Goal: Transaction & Acquisition: Book appointment/travel/reservation

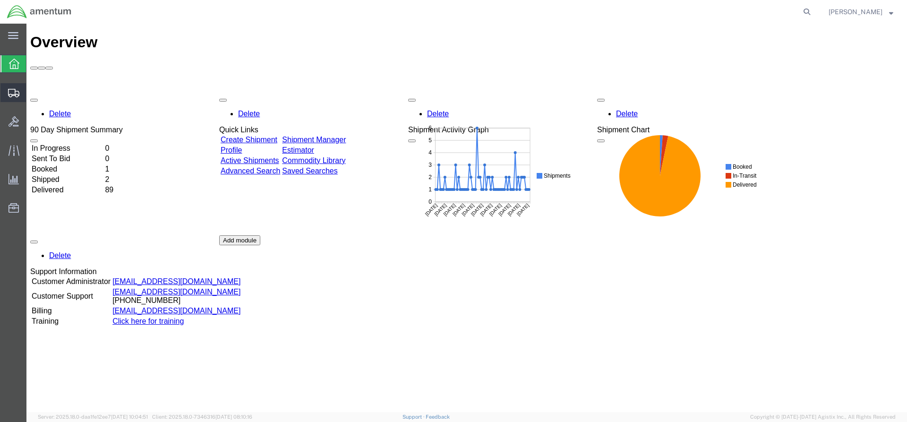
click at [11, 93] on icon at bounding box center [13, 93] width 11 height 8
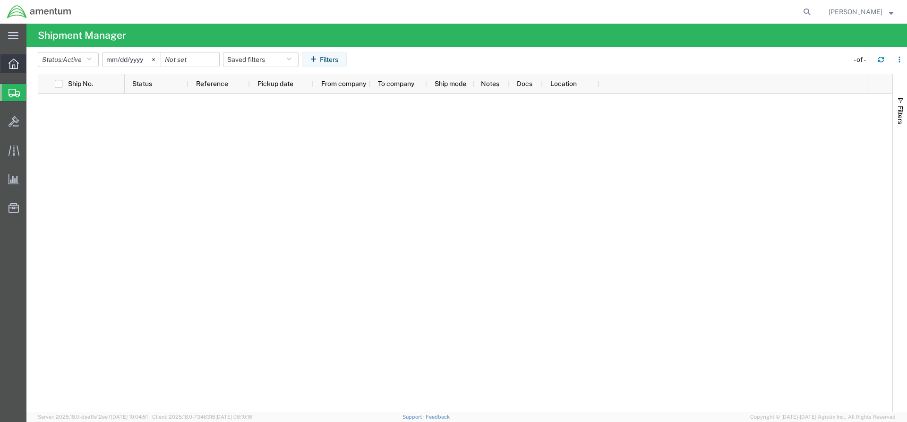
drag, startPoint x: 7, startPoint y: 62, endPoint x: 23, endPoint y: 46, distance: 22.4
click at [7, 62] on div at bounding box center [13, 63] width 26 height 19
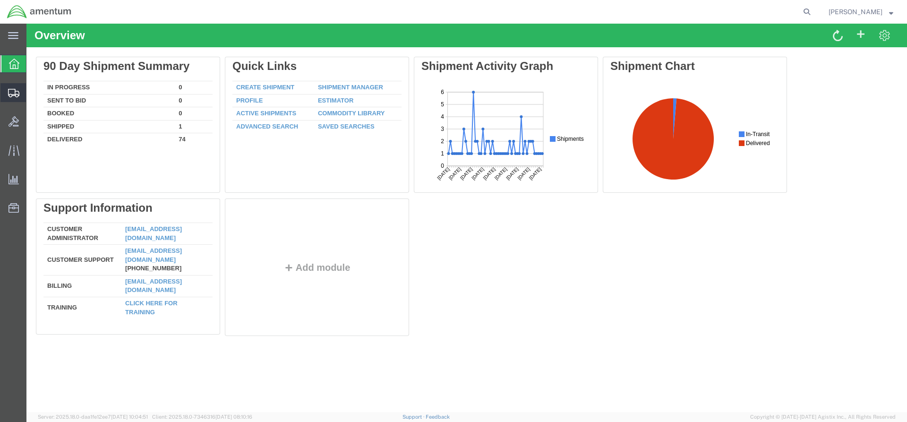
click at [12, 87] on div at bounding box center [13, 92] width 26 height 19
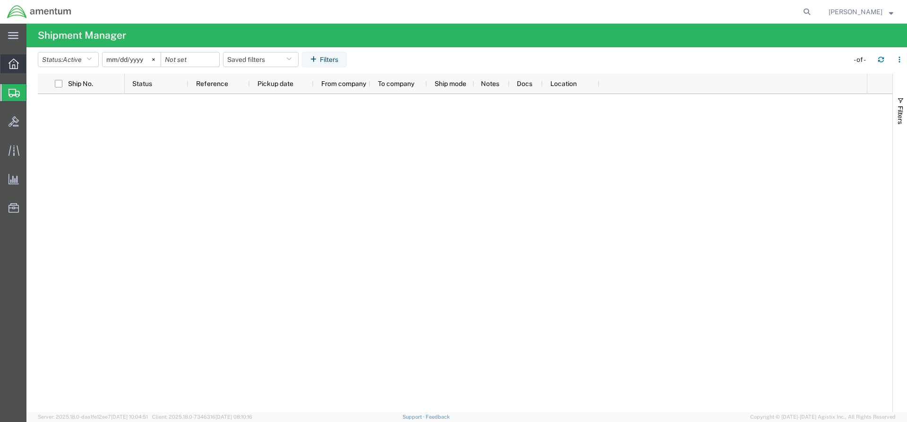
click at [10, 66] on icon at bounding box center [13, 64] width 10 height 10
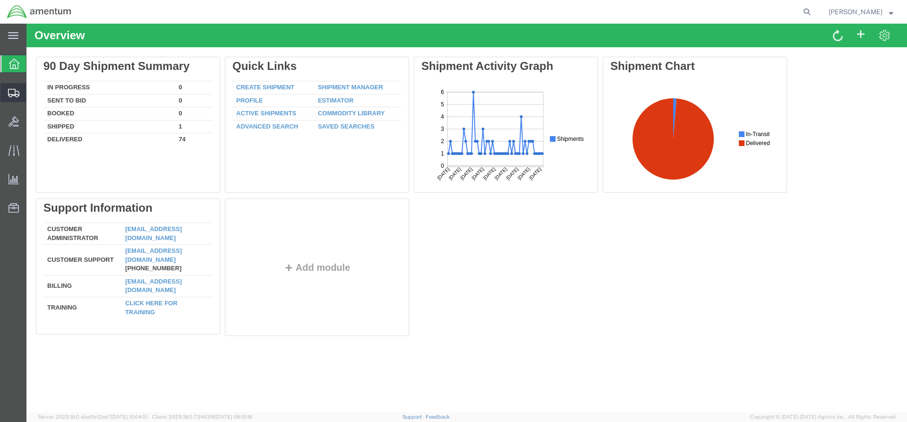
click at [10, 93] on icon at bounding box center [13, 93] width 11 height 8
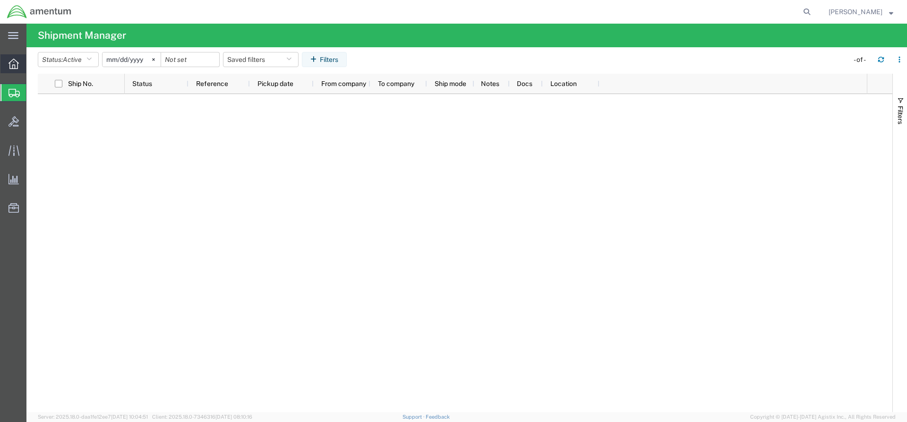
click at [8, 65] on div at bounding box center [13, 63] width 26 height 19
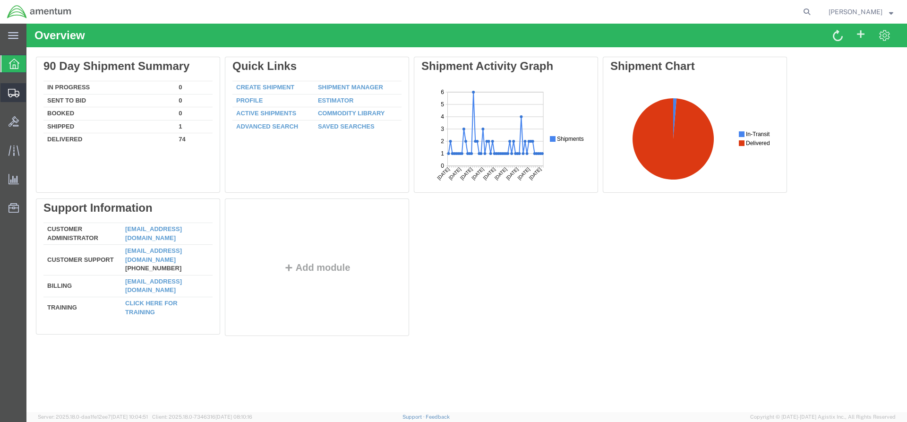
click at [12, 92] on icon at bounding box center [13, 93] width 11 height 8
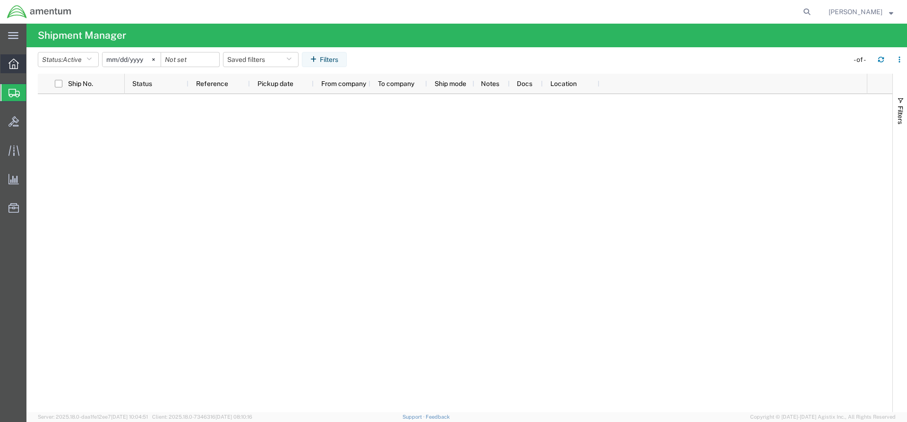
click at [13, 65] on icon at bounding box center [13, 64] width 10 height 10
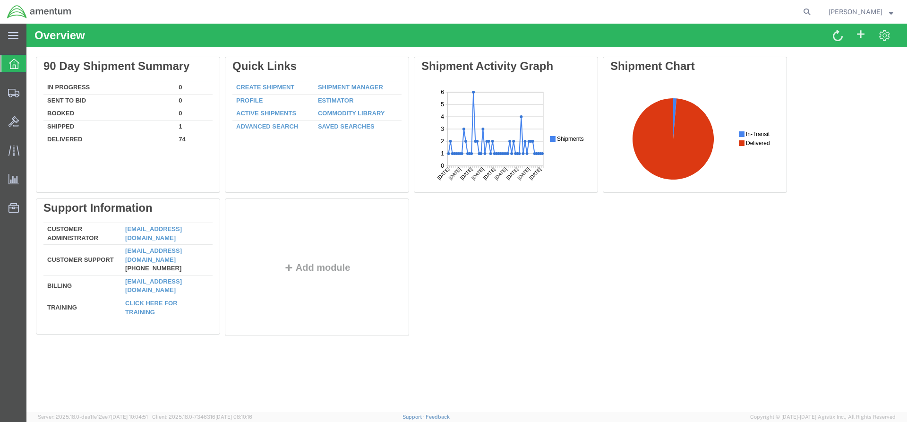
click at [17, 91] on icon at bounding box center [13, 93] width 11 height 8
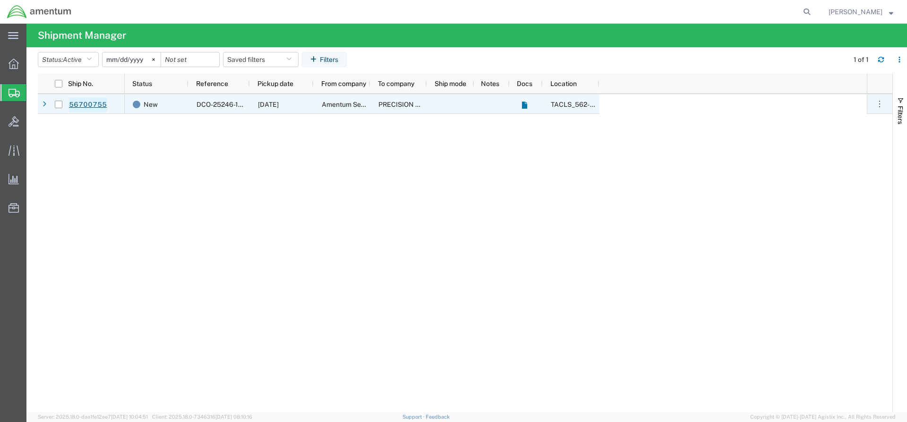
click at [93, 105] on link "56700755" at bounding box center [87, 104] width 39 height 15
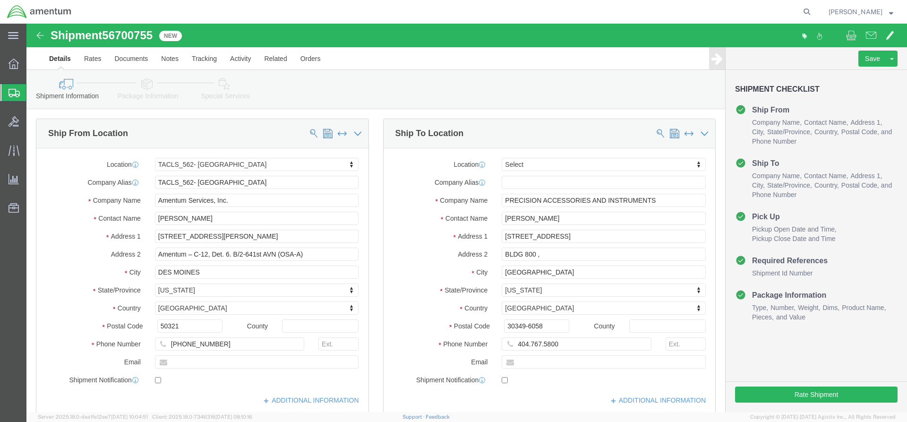
select select "42699"
select select
drag, startPoint x: 504, startPoint y: 321, endPoint x: 381, endPoint y: 310, distance: 122.8
click div "Location My Profile Location [PHONE_NUMBER] [PHONE_NUMBER] [PHONE_NUMBER] [PHON…"
paste input "[PHONE_NUMBER]"
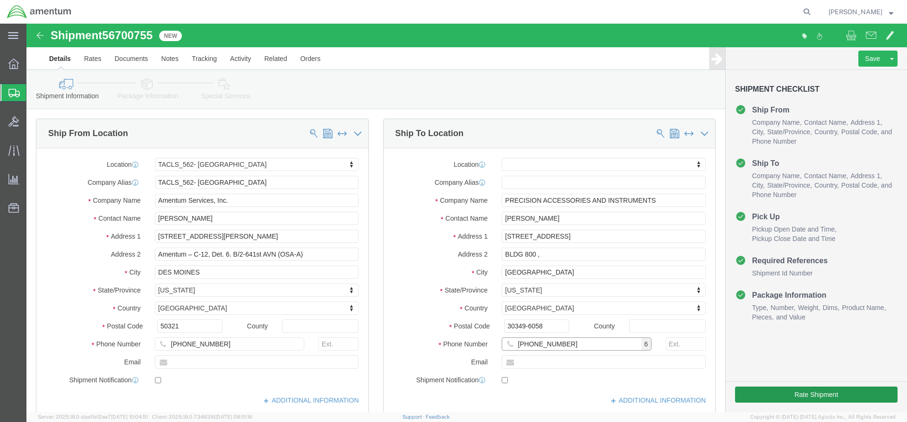
type input "[PHONE_NUMBER]"
click button "Rate Shipment"
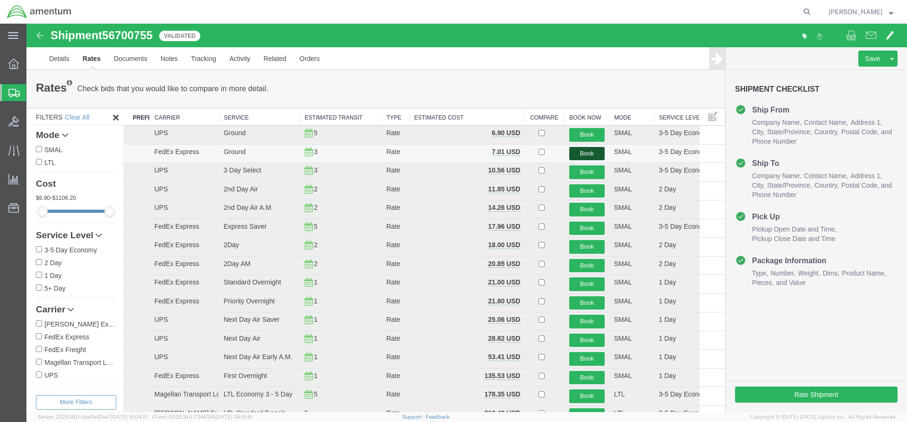
click at [584, 153] on button "Book" at bounding box center [586, 154] width 35 height 14
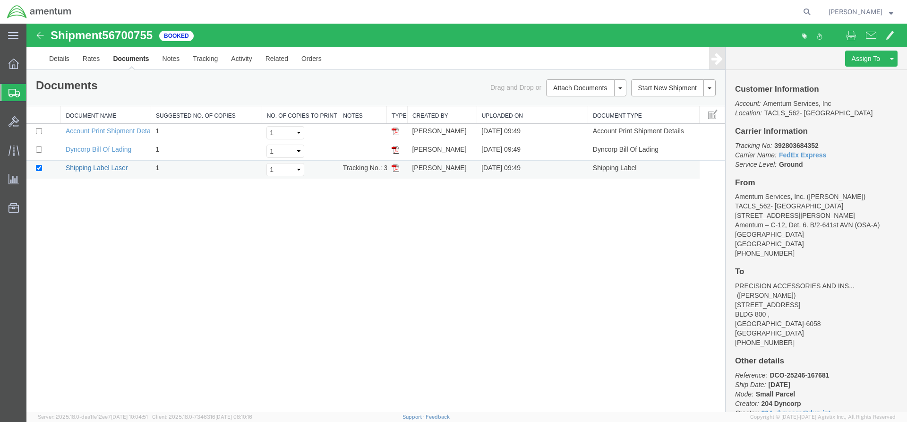
click at [82, 167] on link "Shipping Label Laser" at bounding box center [97, 168] width 62 height 8
